Goal: Information Seeking & Learning: Learn about a topic

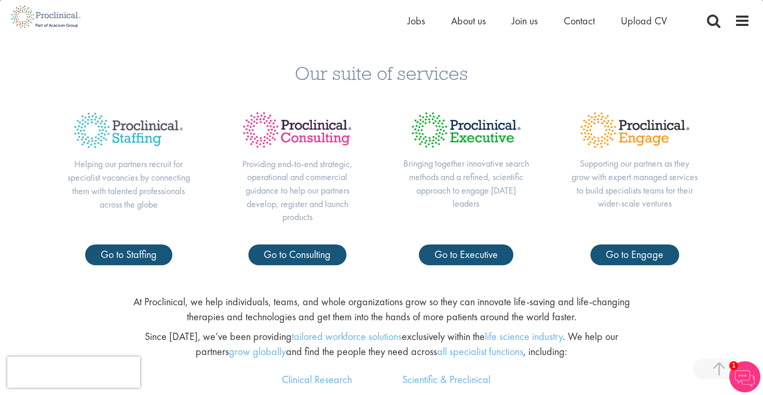
scroll to position [404, 0]
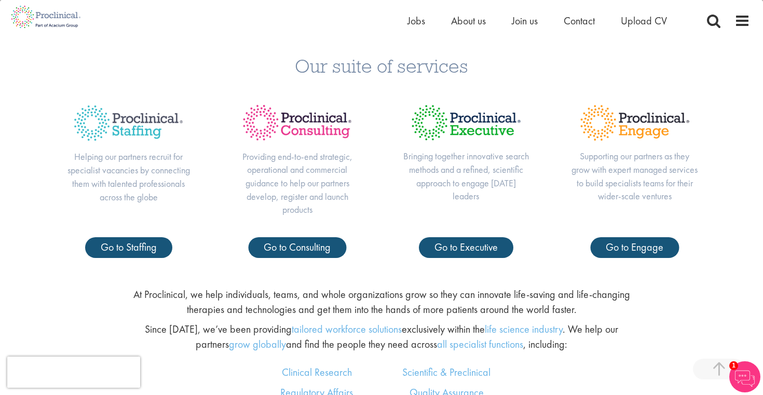
click at [133, 120] on img at bounding box center [128, 123] width 127 height 54
click at [144, 158] on p "Helping our partners recruit for specialist vacancies by connecting them with t…" at bounding box center [128, 176] width 127 height 53
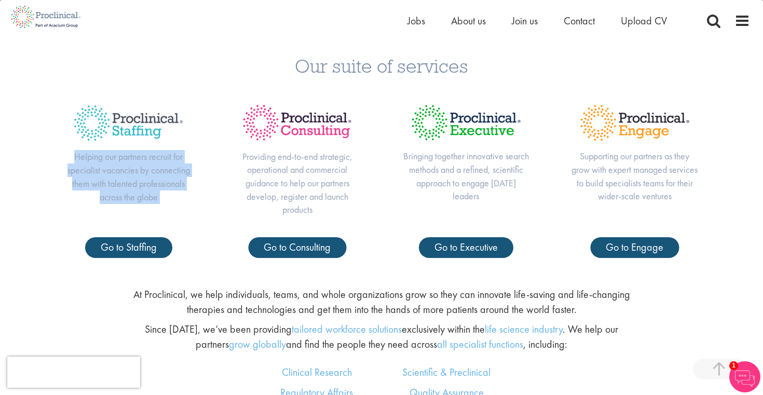
click at [144, 158] on p "Helping our partners recruit for specialist vacancies by connecting them with t…" at bounding box center [128, 176] width 127 height 53
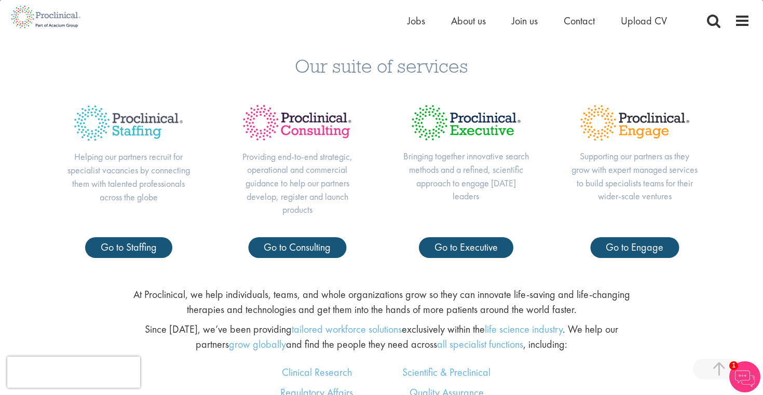
click at [309, 158] on p "Providing end-to-end strategic, operational and commercial guidance to help our…" at bounding box center [297, 183] width 127 height 67
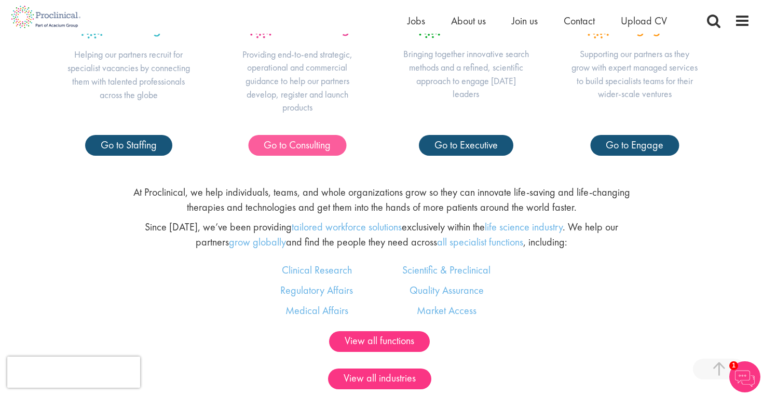
scroll to position [521, 0]
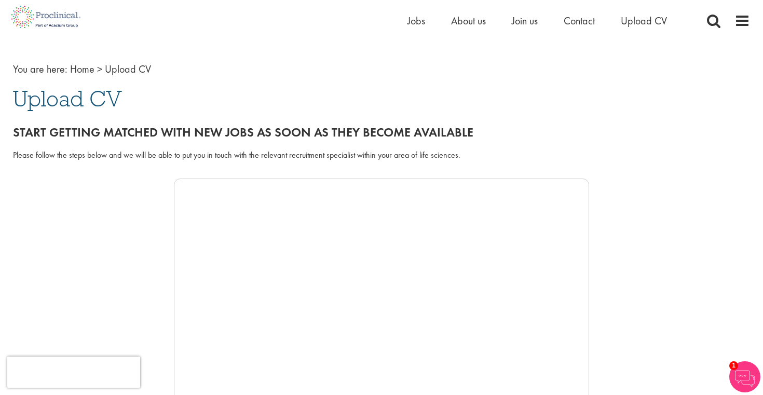
scroll to position [43, 0]
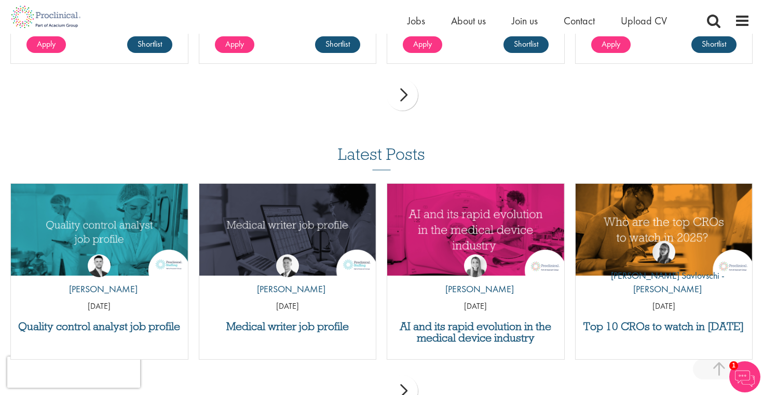
scroll to position [907, 0]
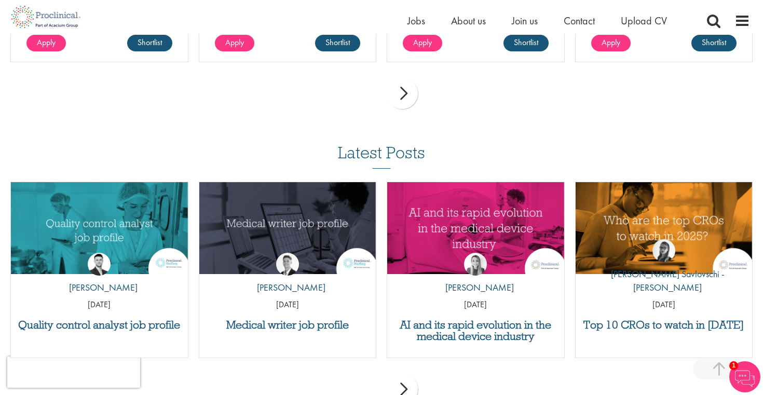
click at [404, 104] on div "next" at bounding box center [402, 93] width 31 height 31
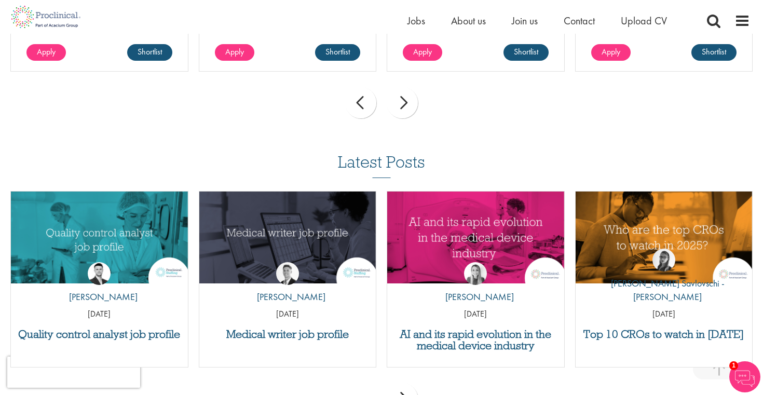
scroll to position [737, 0]
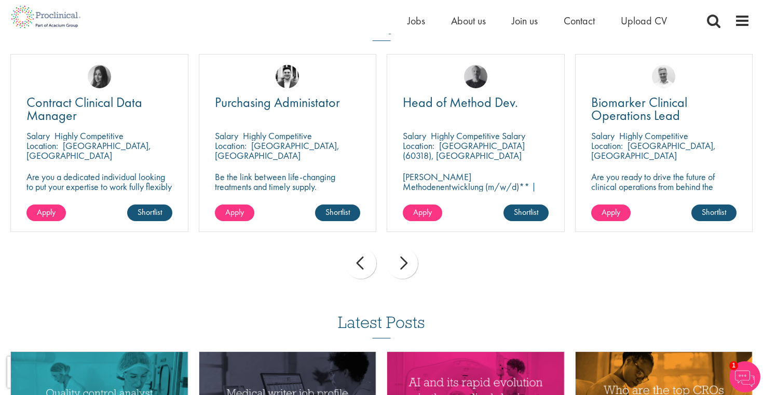
click at [408, 269] on div "next" at bounding box center [402, 263] width 31 height 31
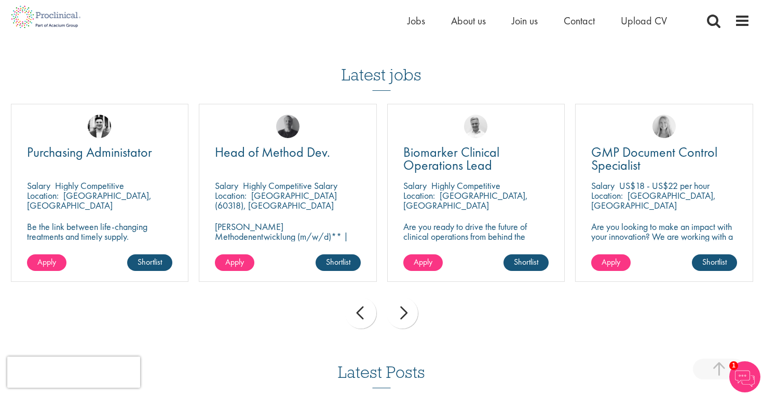
scroll to position [670, 0]
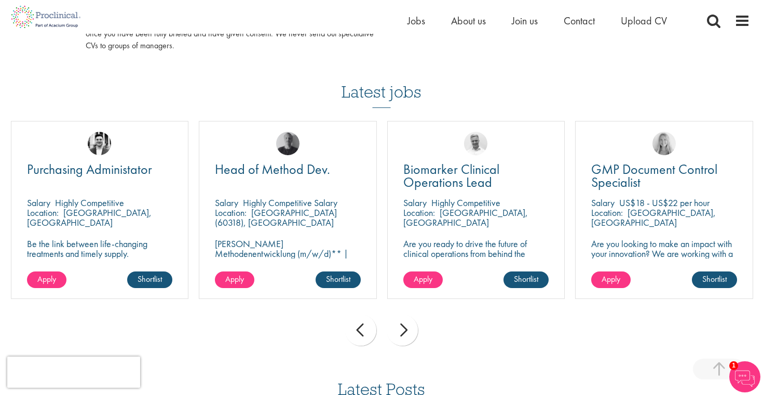
click at [383, 89] on h3 "Latest jobs" at bounding box center [382, 82] width 80 height 51
click at [413, 16] on span "Jobs" at bounding box center [417, 20] width 18 height 13
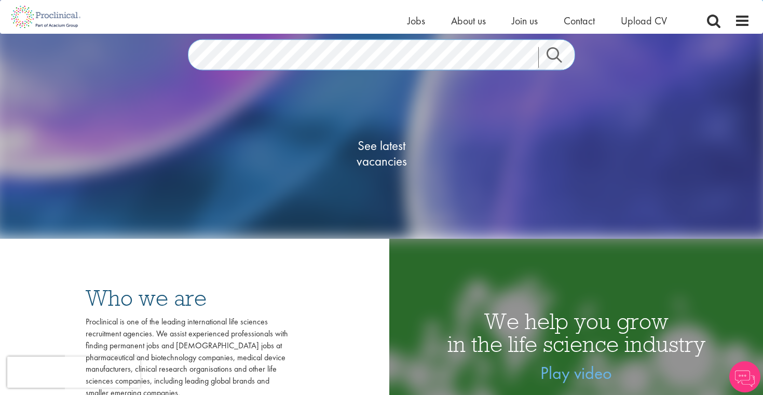
scroll to position [143, 0]
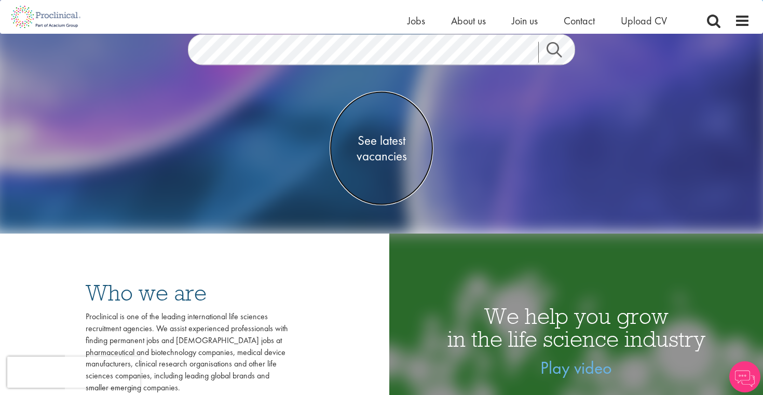
click at [377, 144] on span "See latest vacancies" at bounding box center [382, 147] width 104 height 31
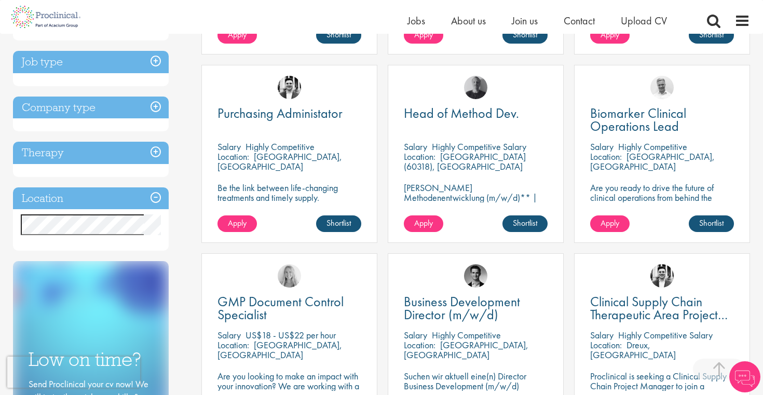
scroll to position [345, 0]
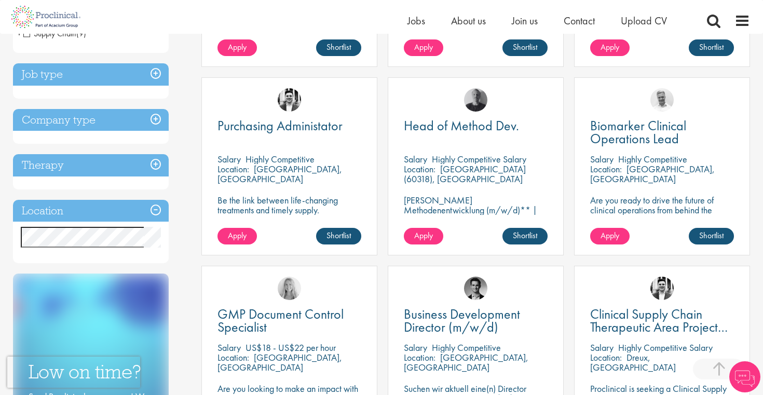
click at [124, 209] on h3 "Location" at bounding box center [91, 211] width 156 height 22
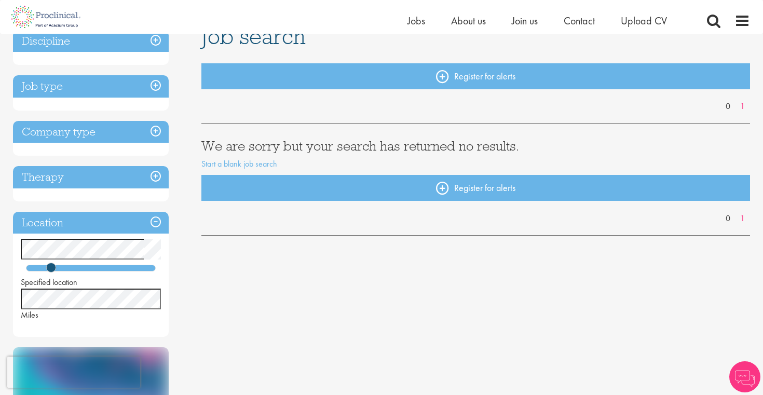
scroll to position [111, 0]
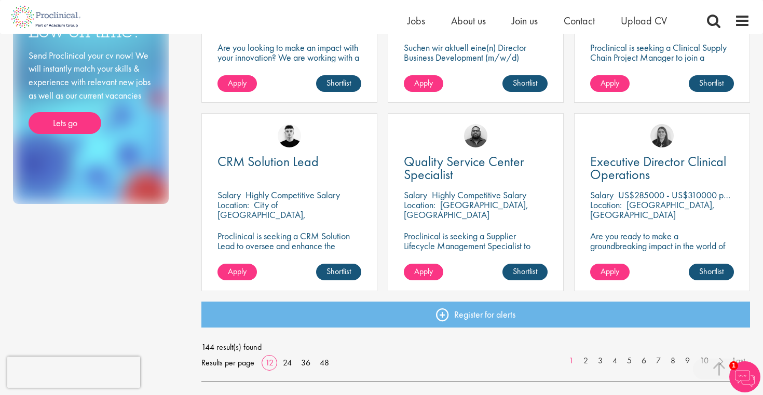
scroll to position [771, 0]
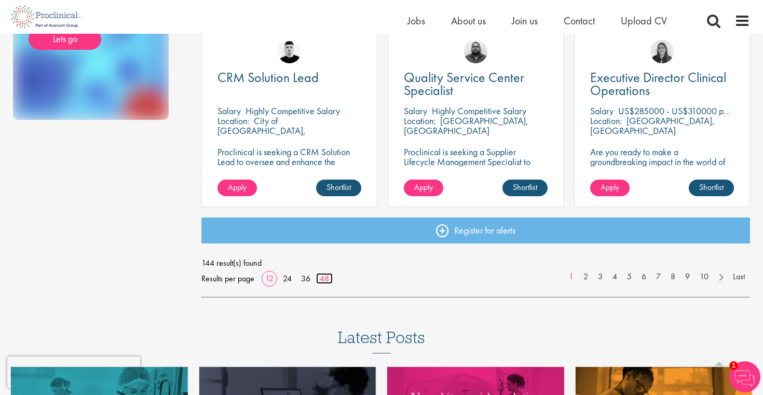
click at [326, 280] on link "48" at bounding box center [324, 278] width 17 height 11
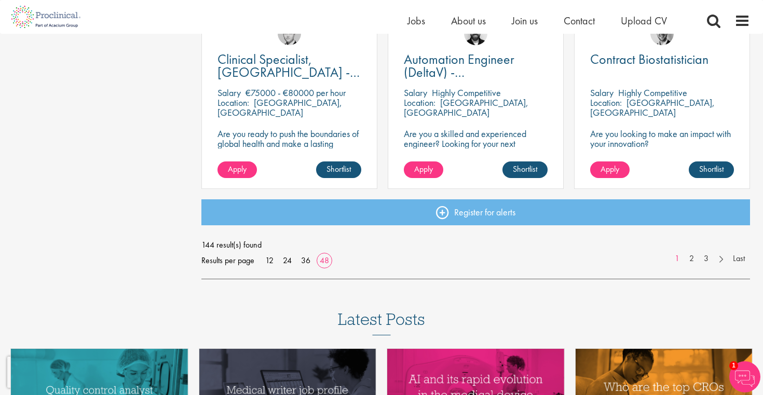
scroll to position [3053, 0]
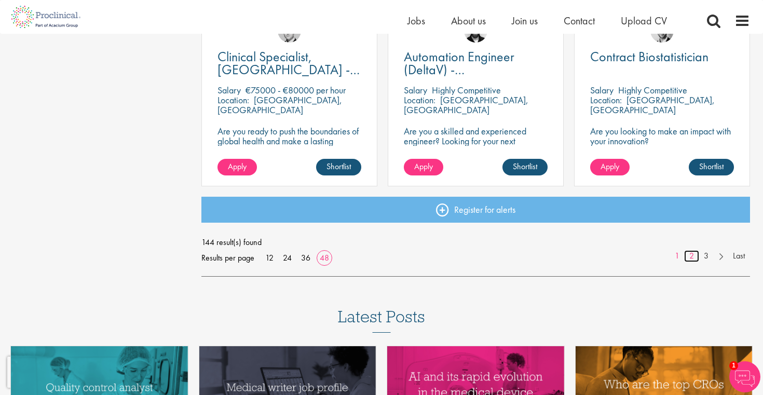
click at [693, 255] on link "2" at bounding box center [691, 256] width 15 height 12
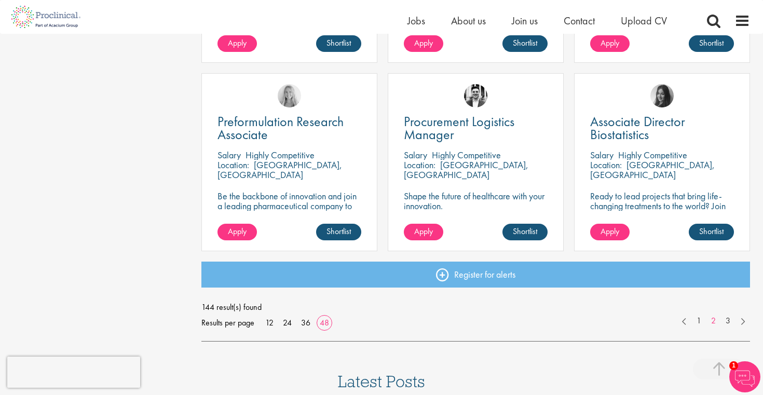
scroll to position [3003, 0]
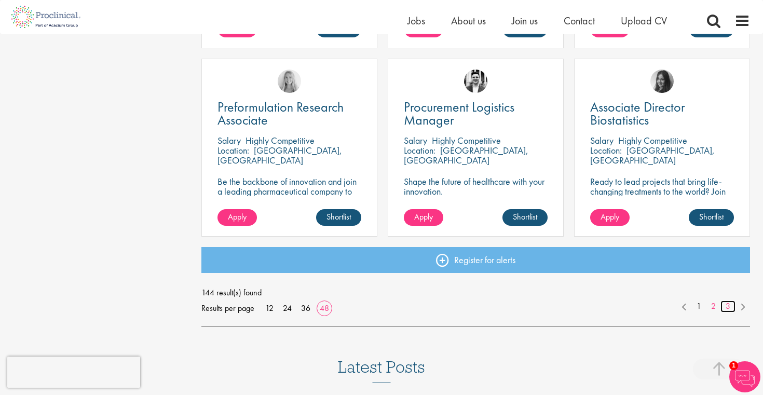
click at [733, 305] on link "3" at bounding box center [728, 307] width 15 height 12
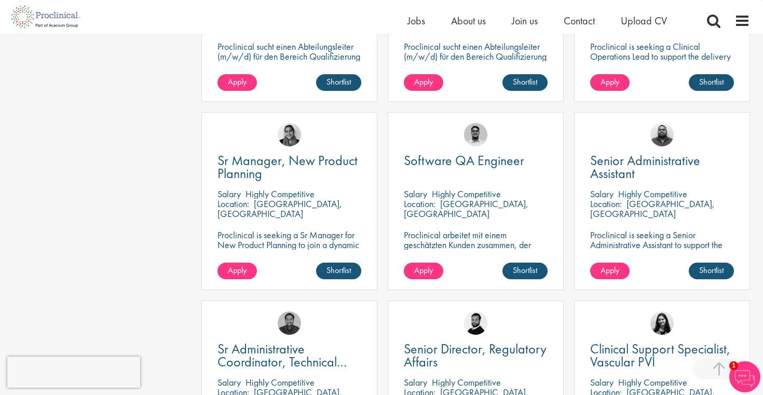
scroll to position [2332, 0]
